Goal: Communication & Community: Ask a question

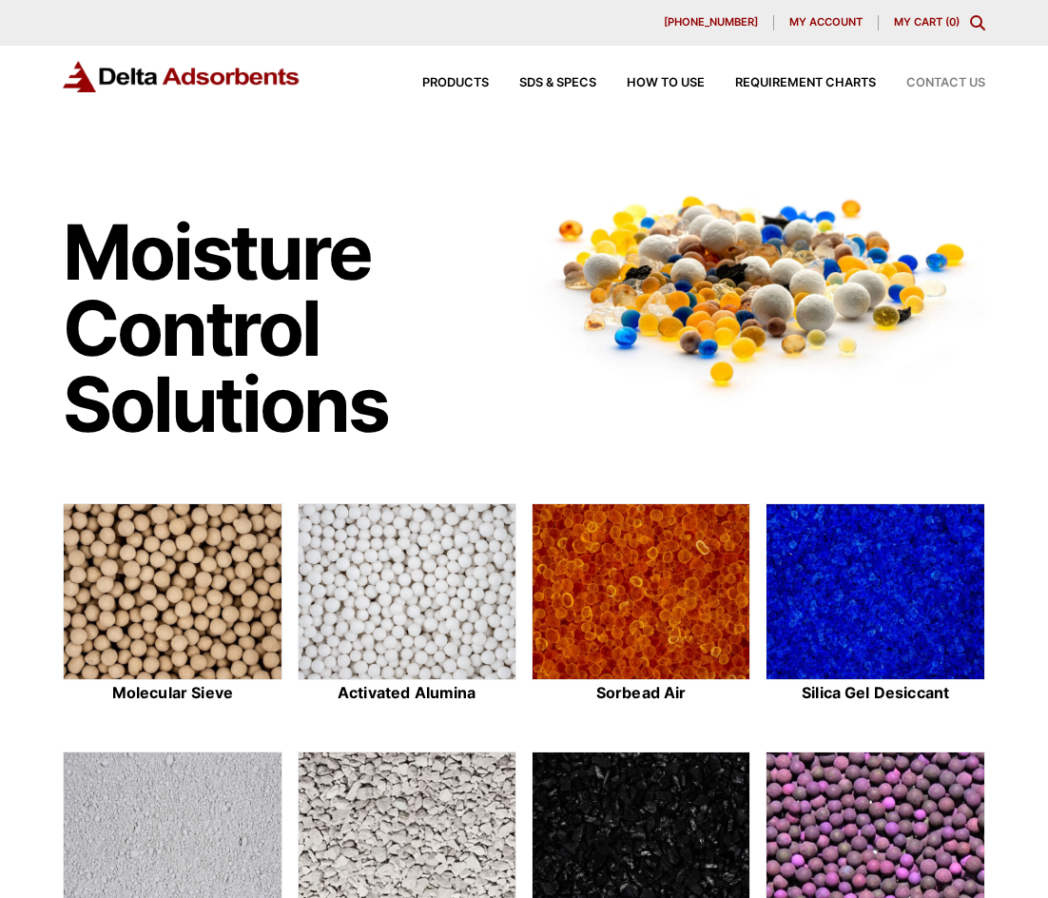
click at [932, 82] on span "Contact Us" at bounding box center [945, 83] width 79 height 12
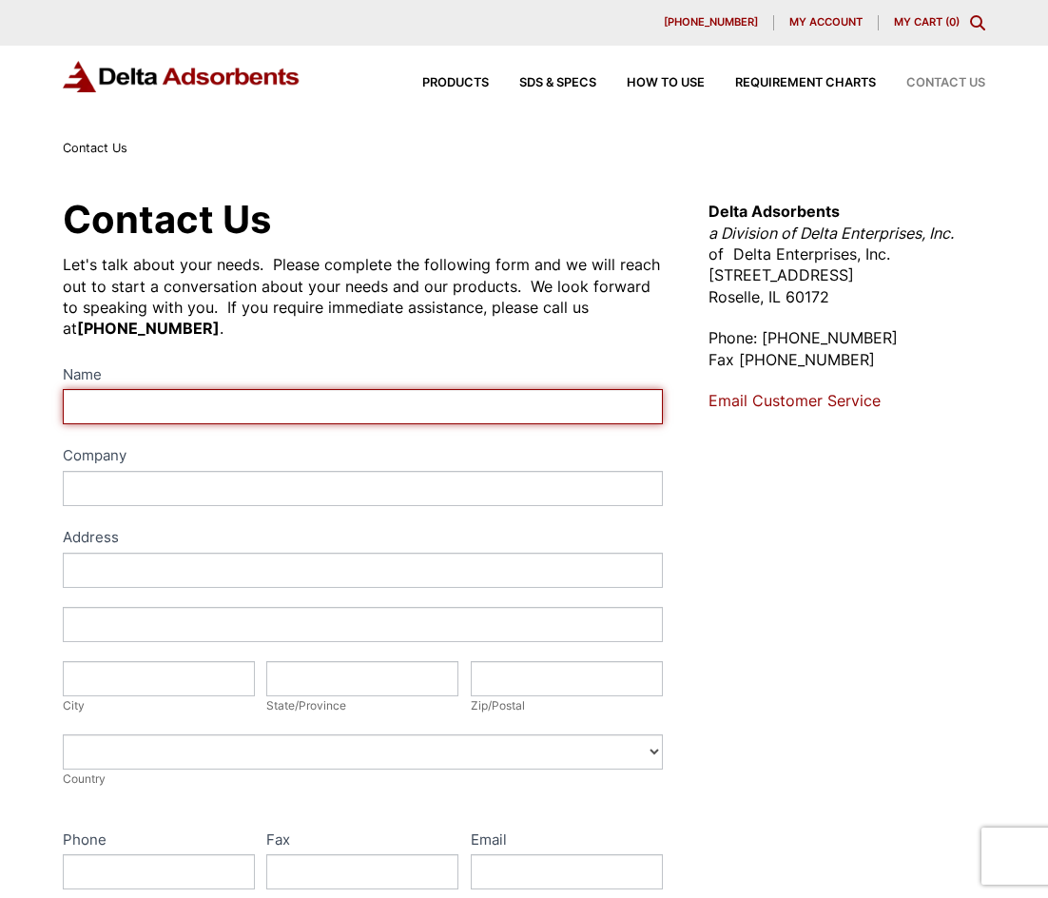
click at [113, 399] on input "Name" at bounding box center [362, 406] width 599 height 35
type input "[PERSON_NAME]"
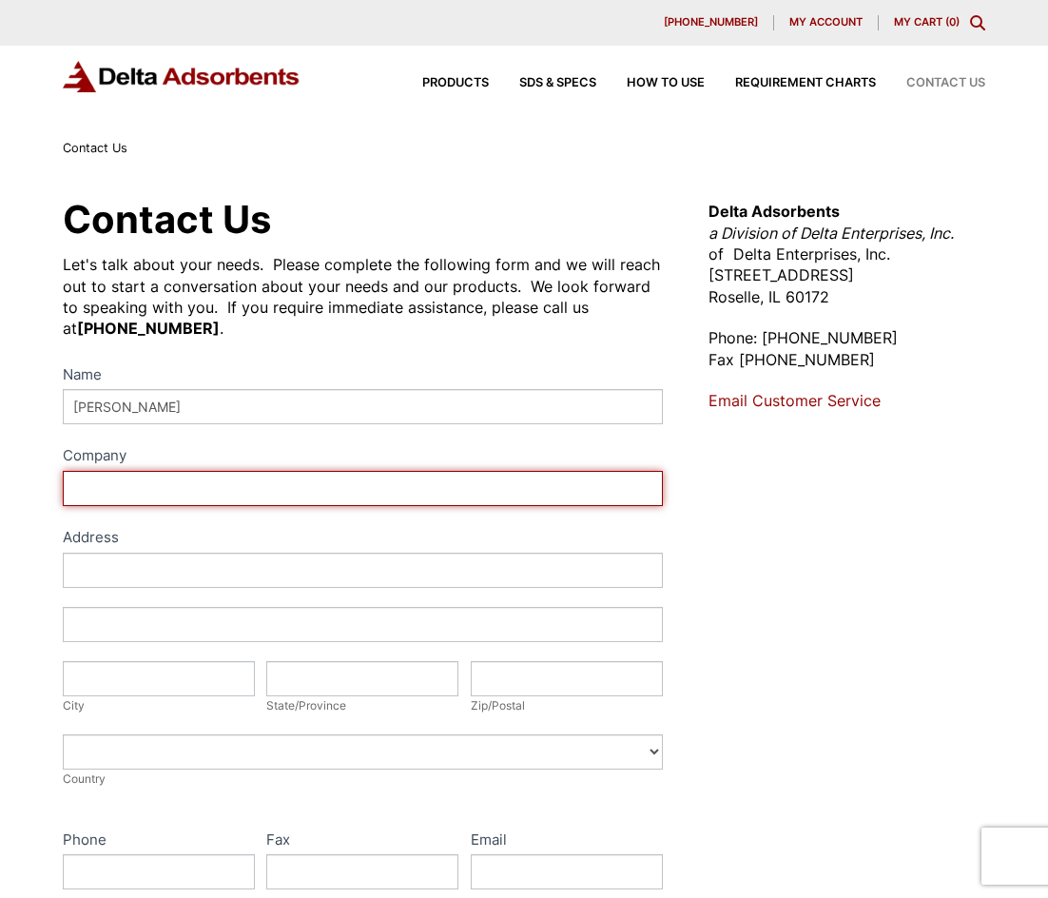
type input "VAs 4 hire"
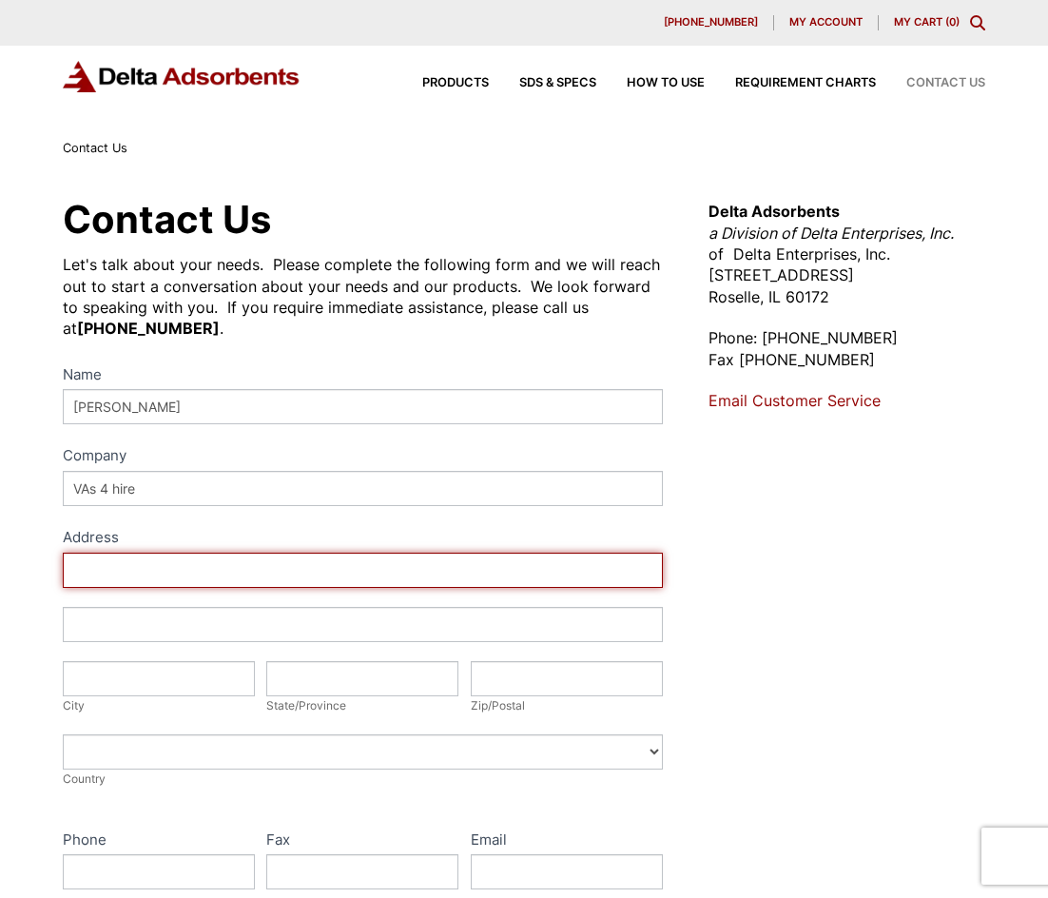
type input "[STREET_ADDRESS],"
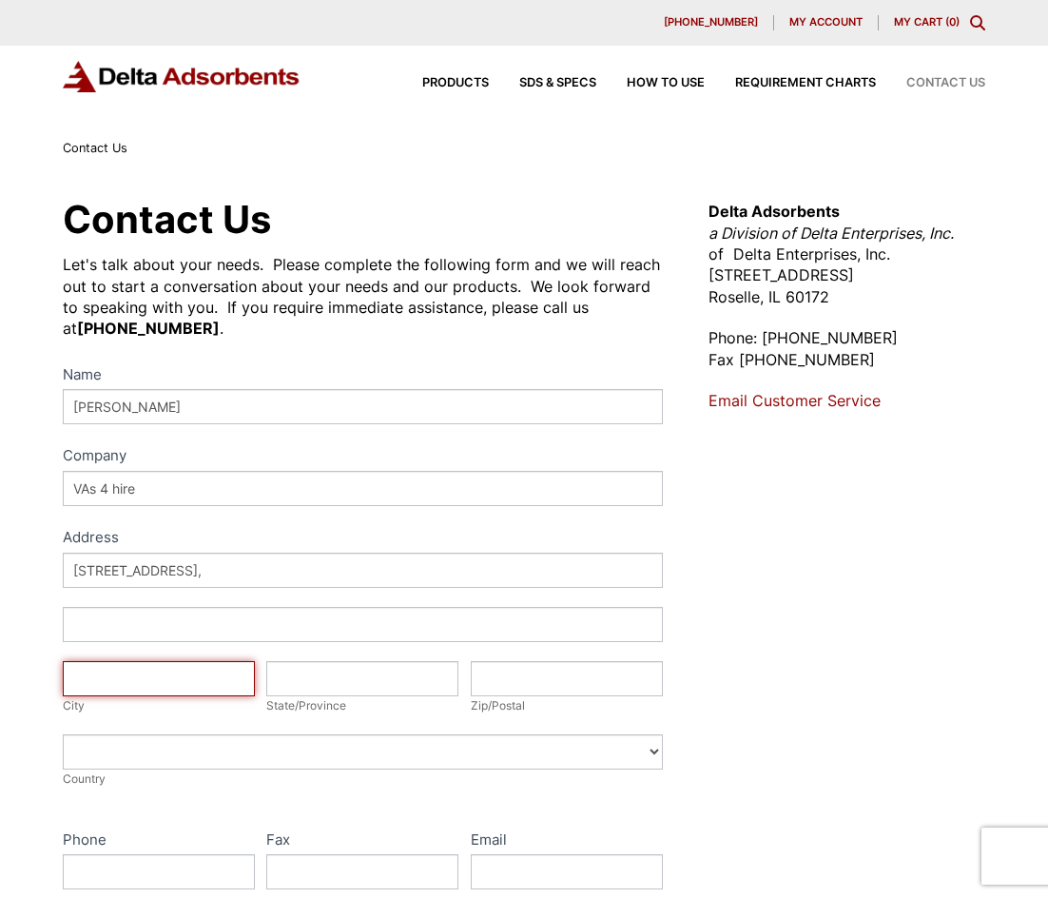
type input "[GEOGRAPHIC_DATA]"
type input "NV"
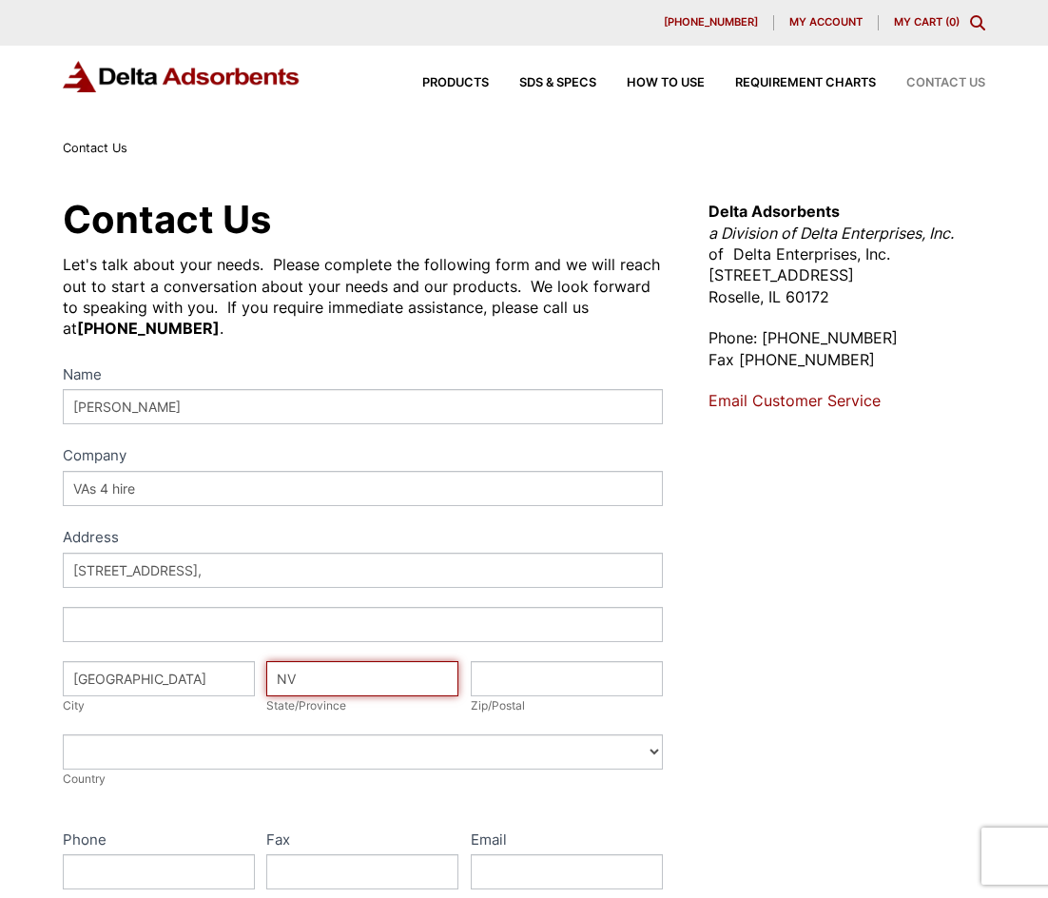
type input "89117"
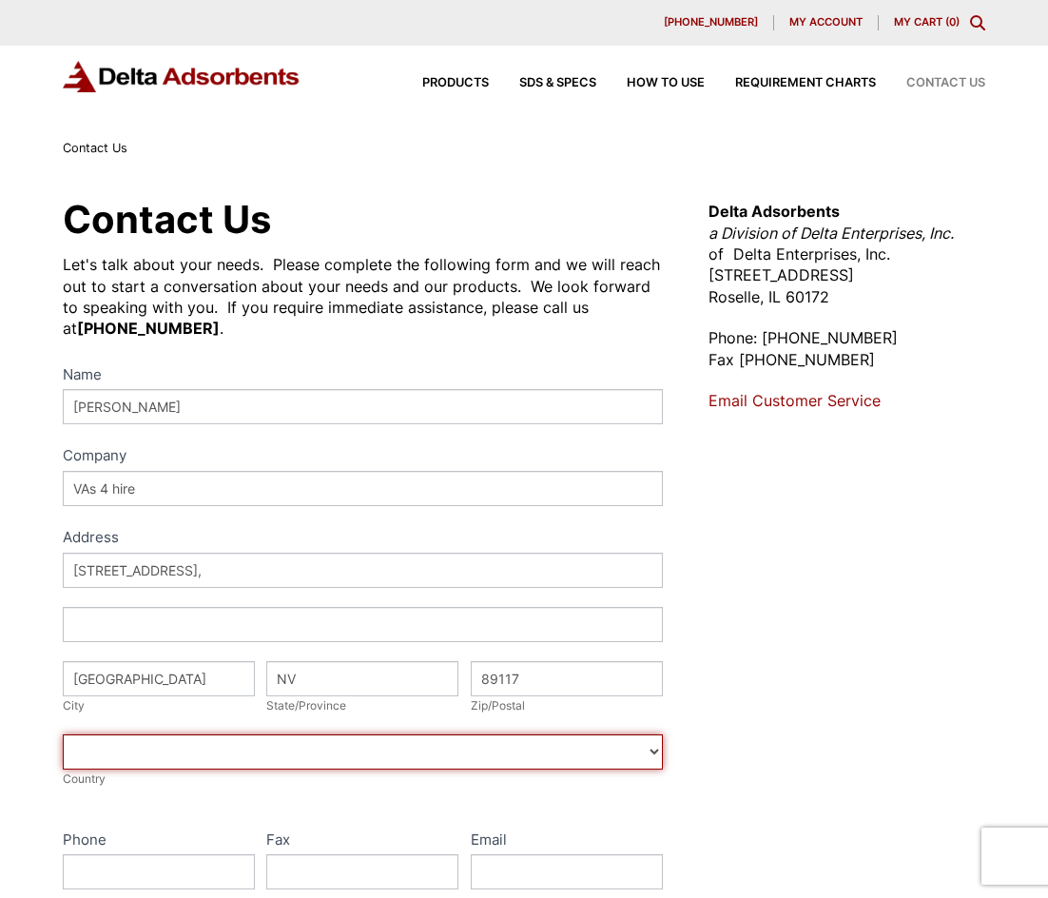
select select "[GEOGRAPHIC_DATA]"
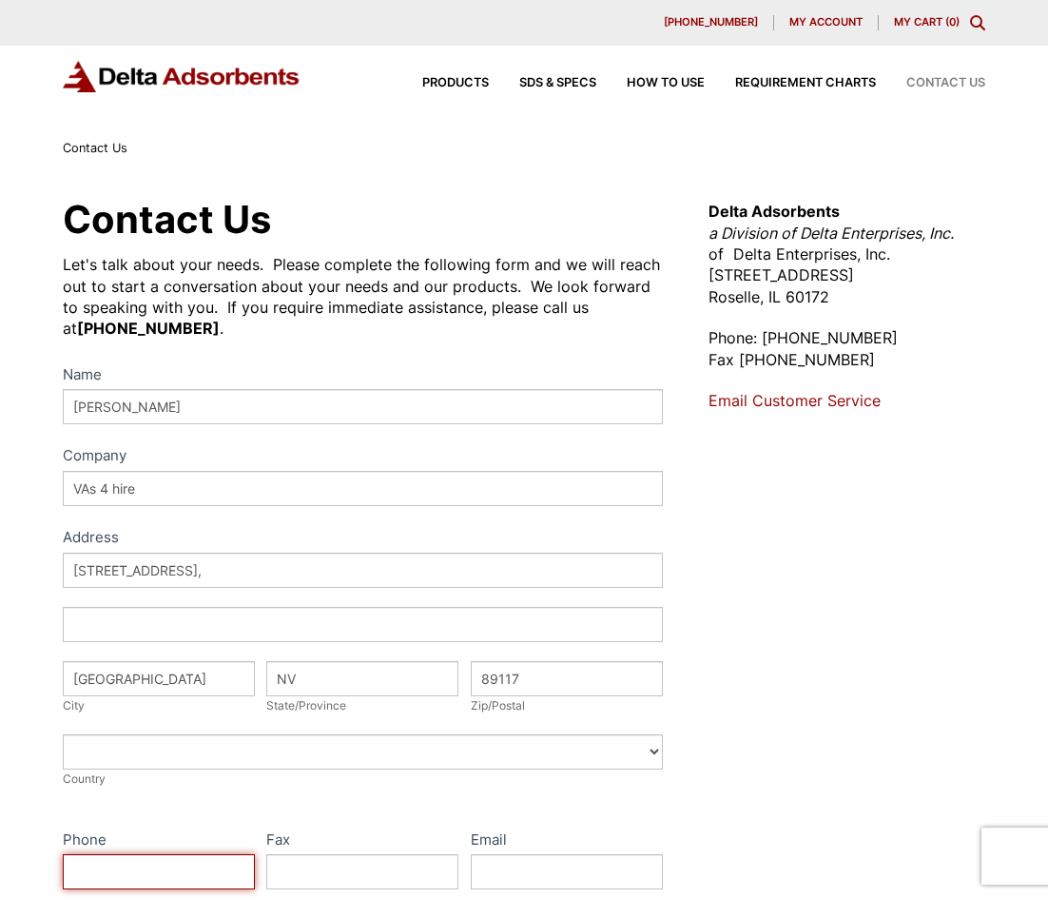
type input "3323731110"
type input "[PERSON_NAME][EMAIL_ADDRESS][DOMAIN_NAME]"
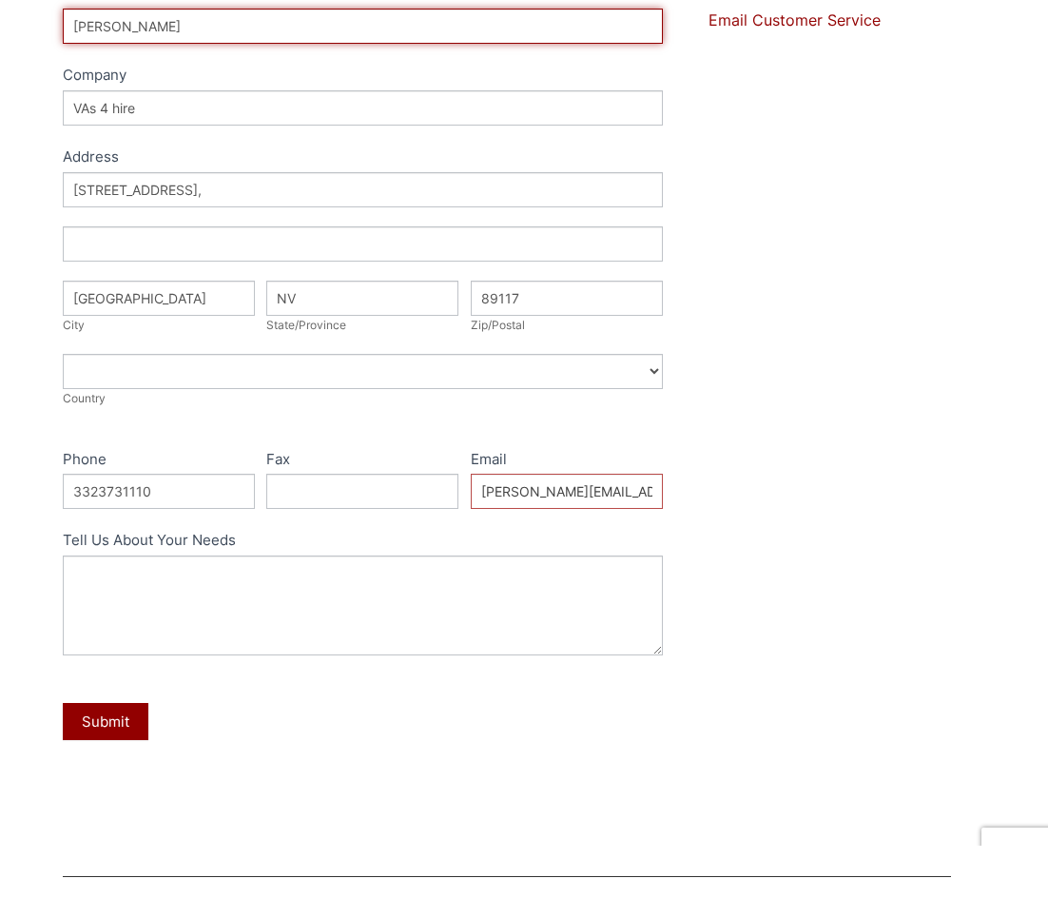
scroll to position [476, 0]
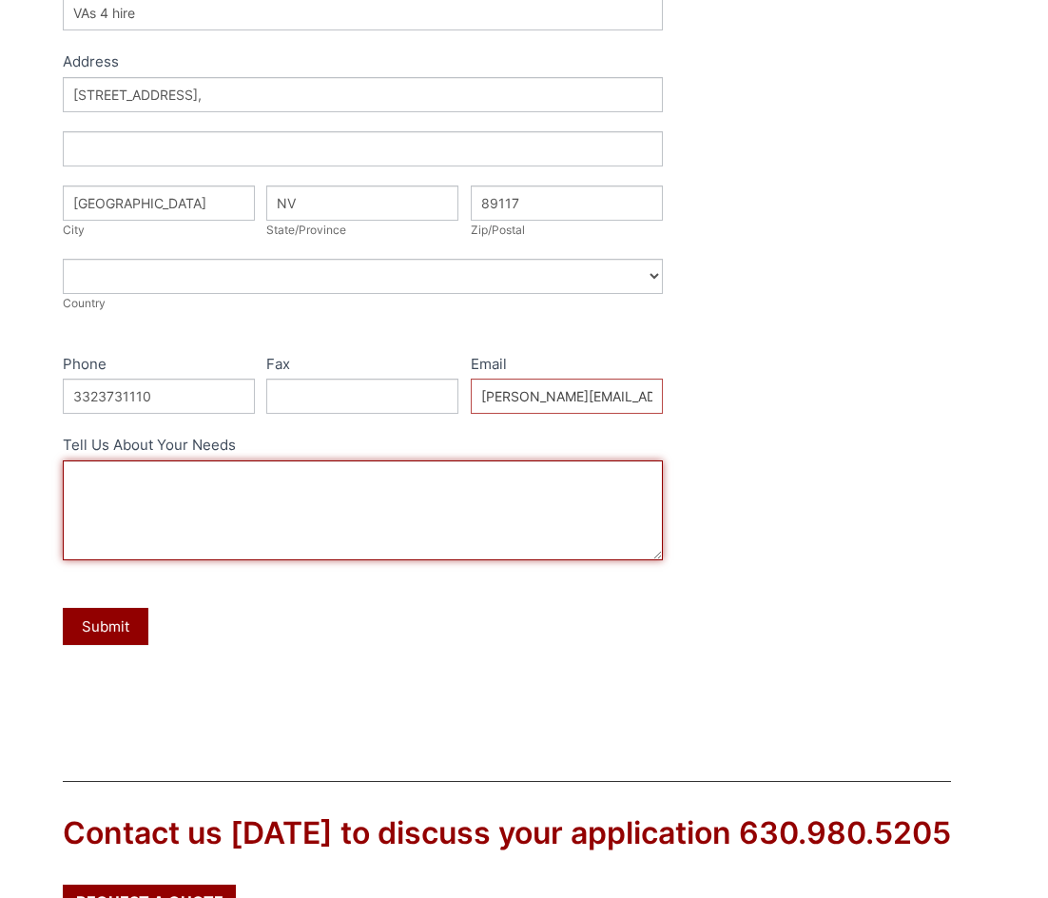
click at [243, 557] on textarea "Tell Us About Your Needs" at bounding box center [362, 510] width 599 height 100
paste textarea "Hi, I tried emailing you, but it bounced for some reason... so I’m reaching out…"
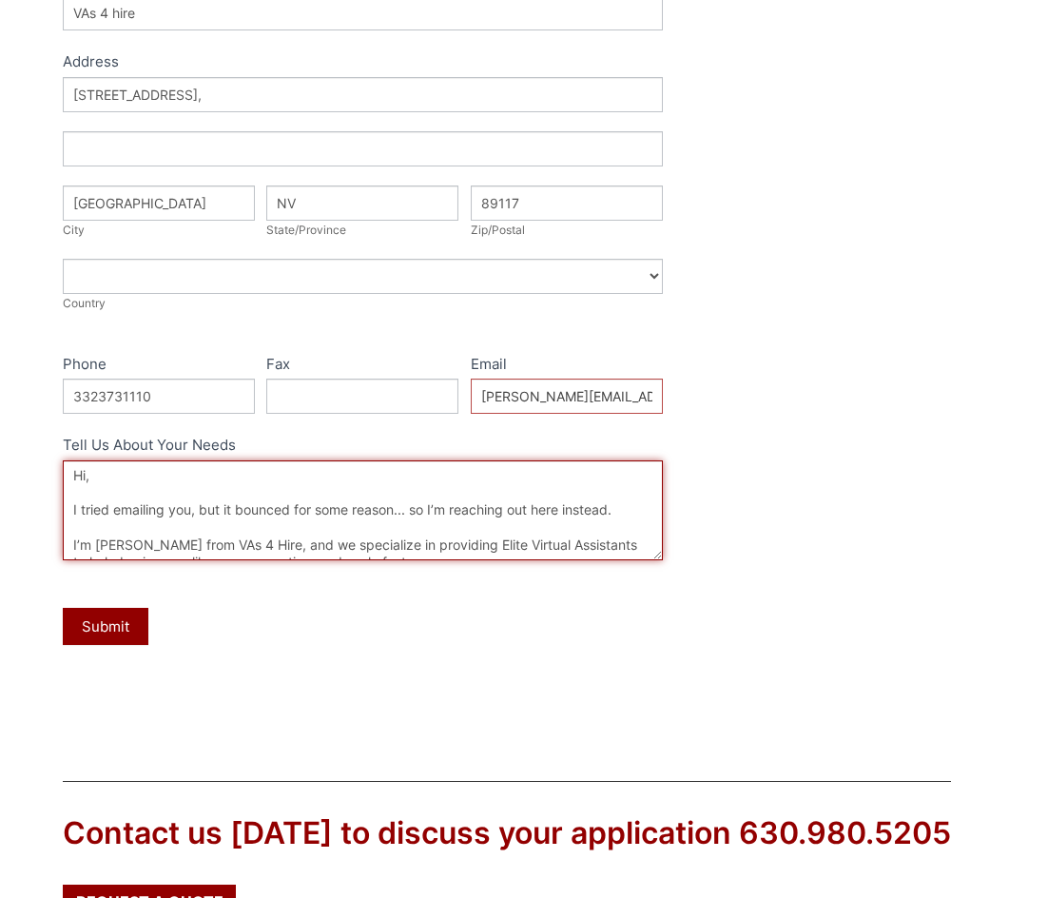
scroll to position [166, 0]
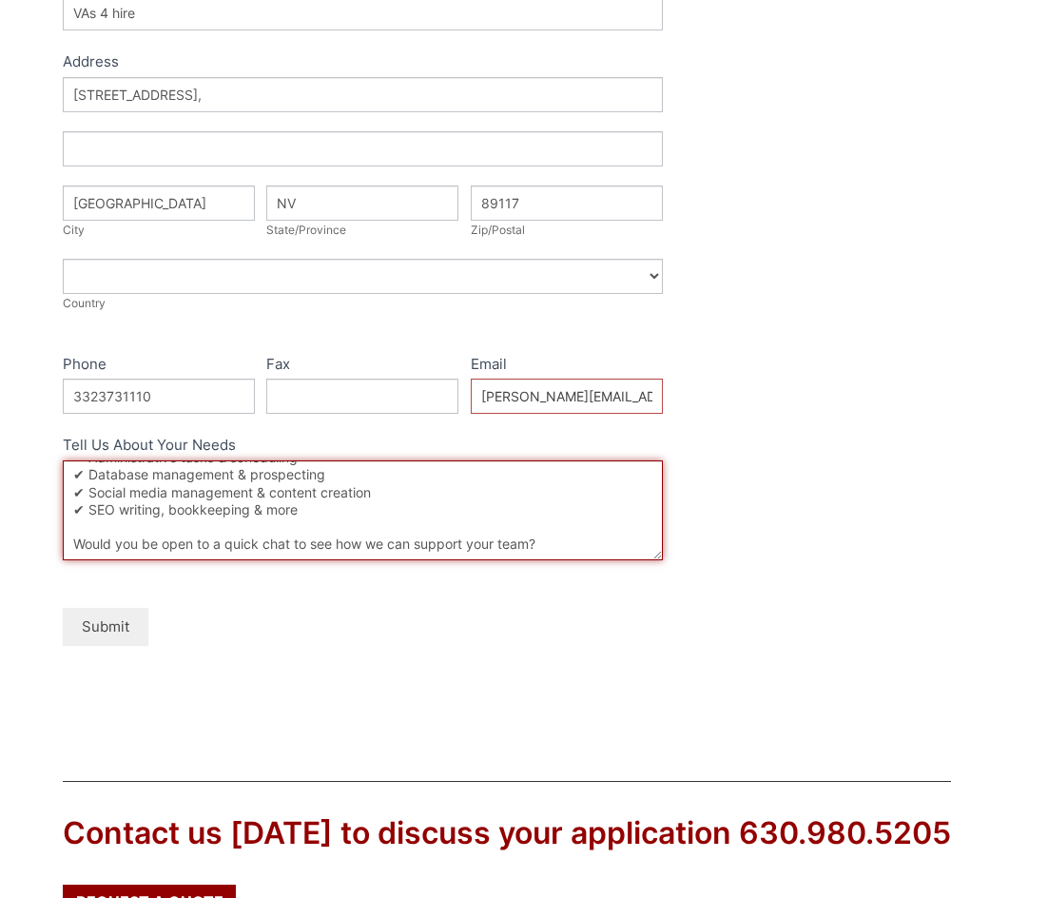
type textarea "Hi, I tried emailing you, but it bounced for some reason... so I’m reaching out…"
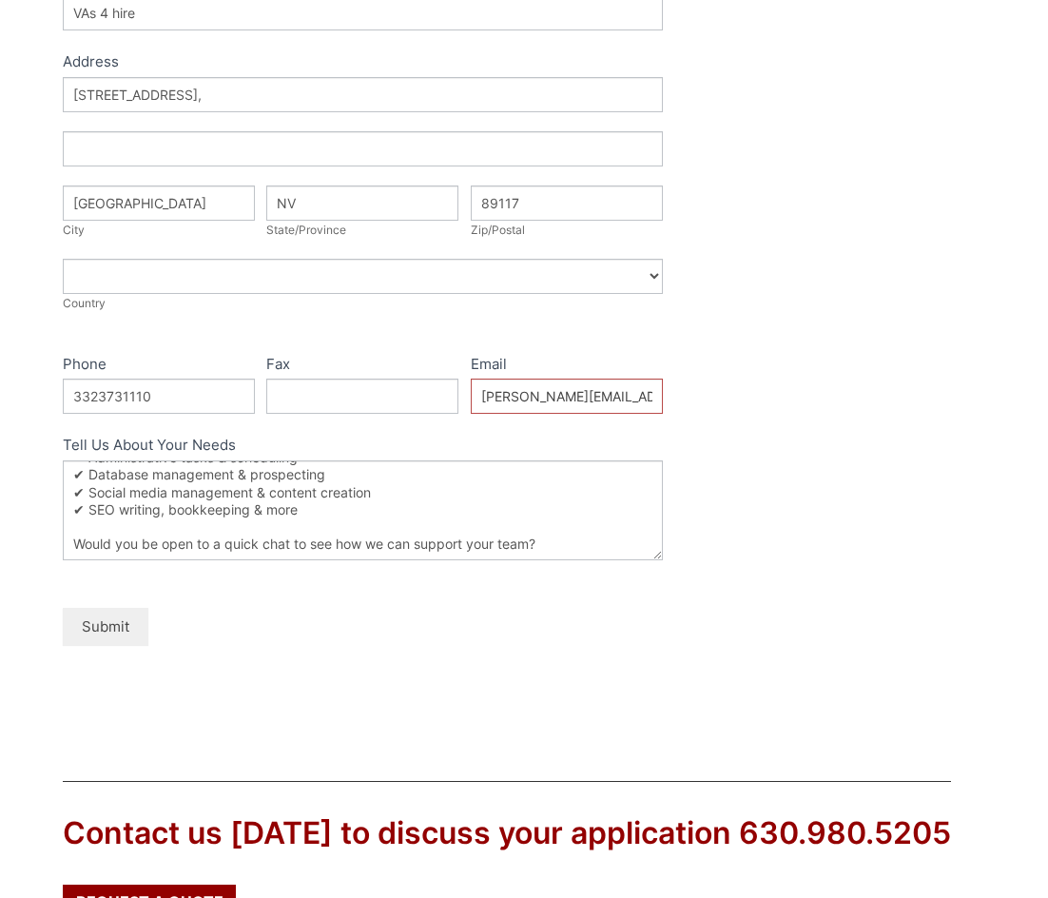
click at [139, 625] on button "Submit" at bounding box center [106, 626] width 86 height 37
